Goal: Information Seeking & Learning: Compare options

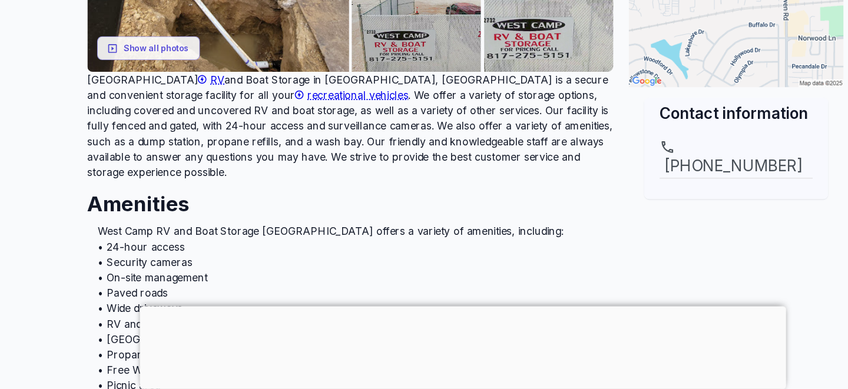
scroll to position [346, 0]
